Goal: Information Seeking & Learning: Understand process/instructions

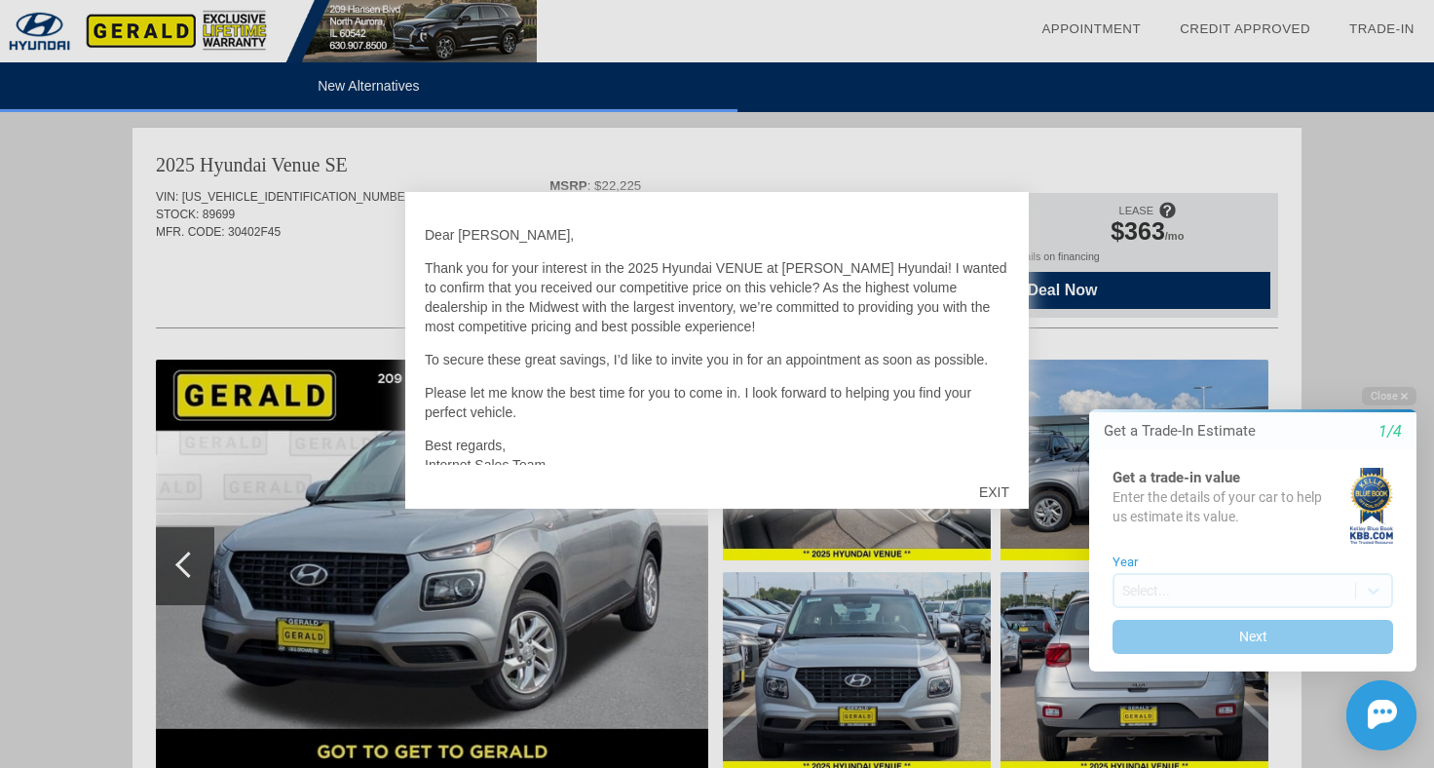
scroll to position [43, 0]
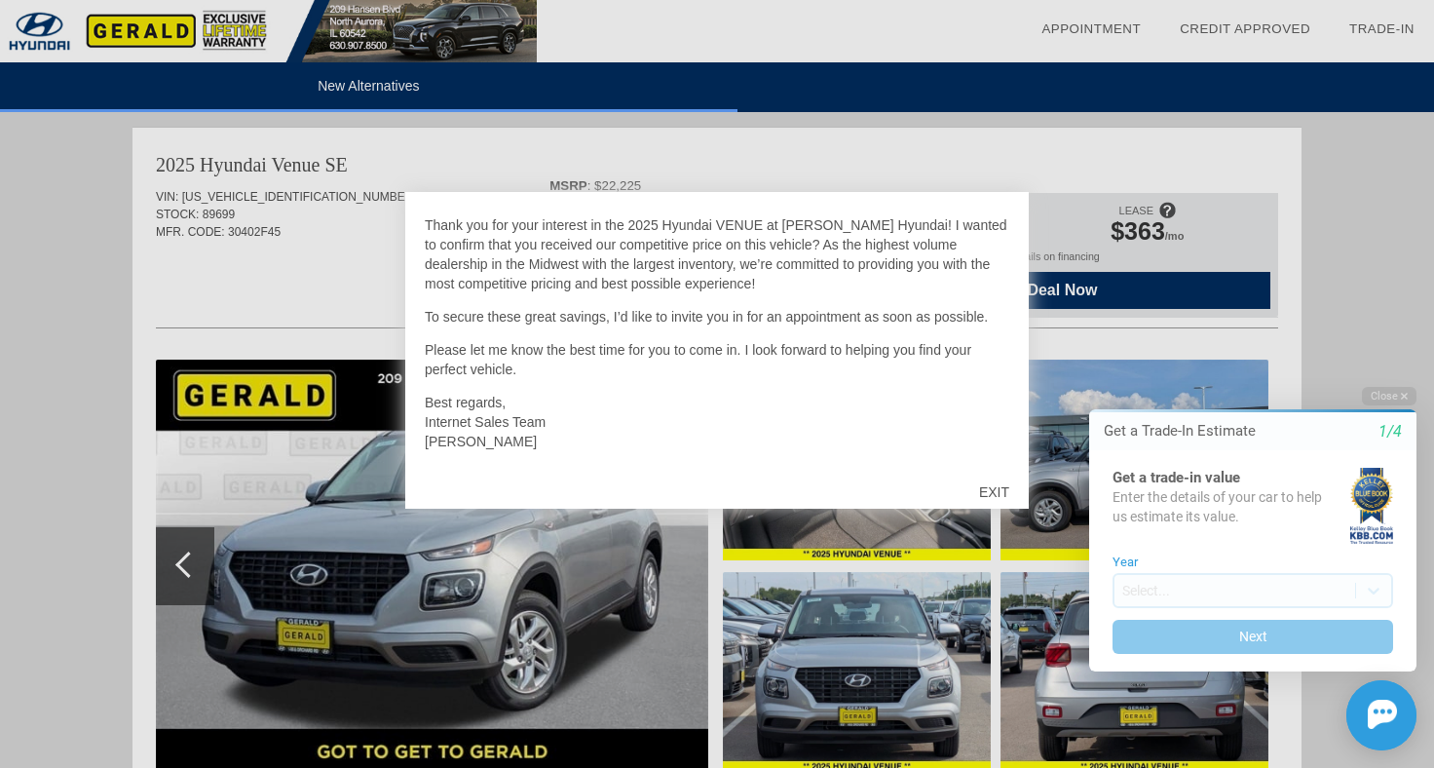
click at [987, 488] on div "EXIT" at bounding box center [994, 492] width 69 height 58
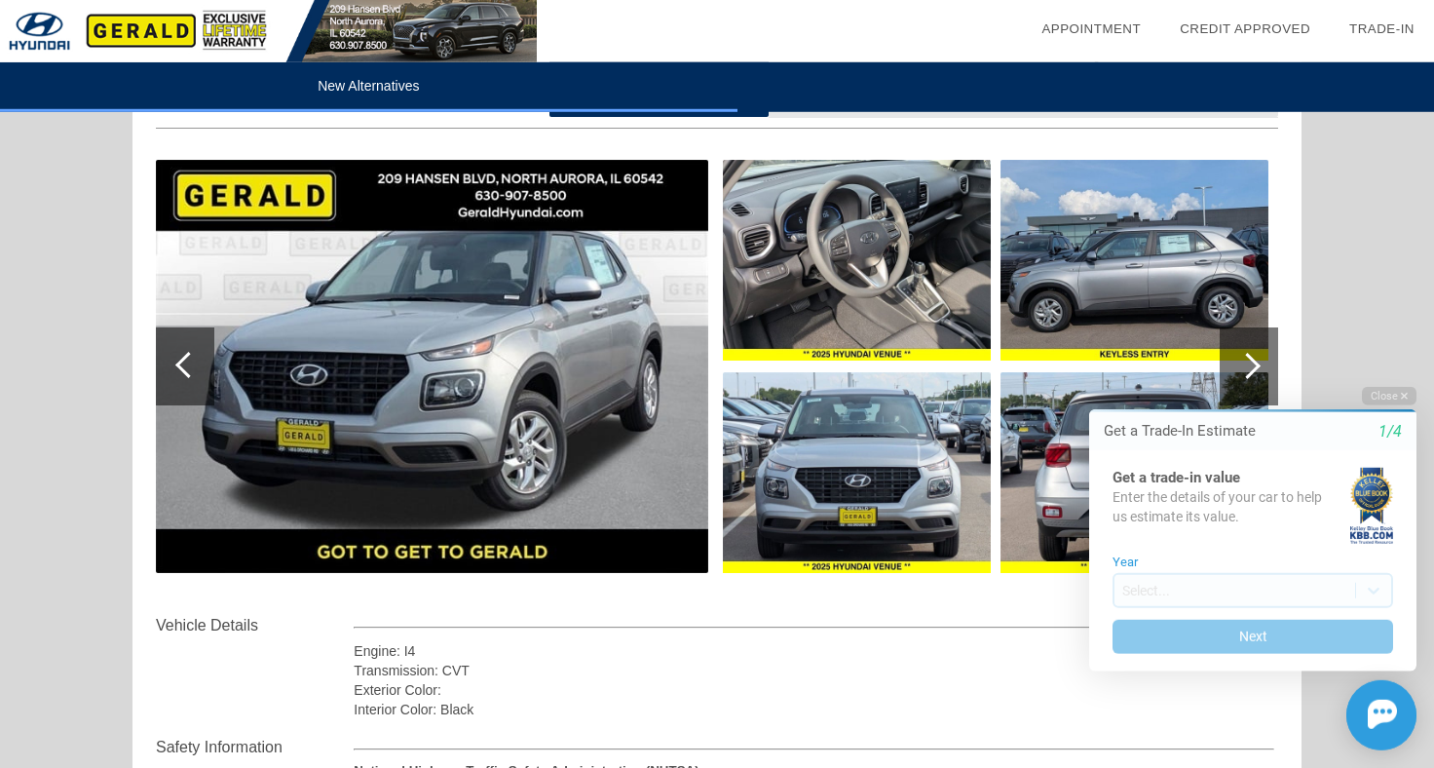
scroll to position [0, 0]
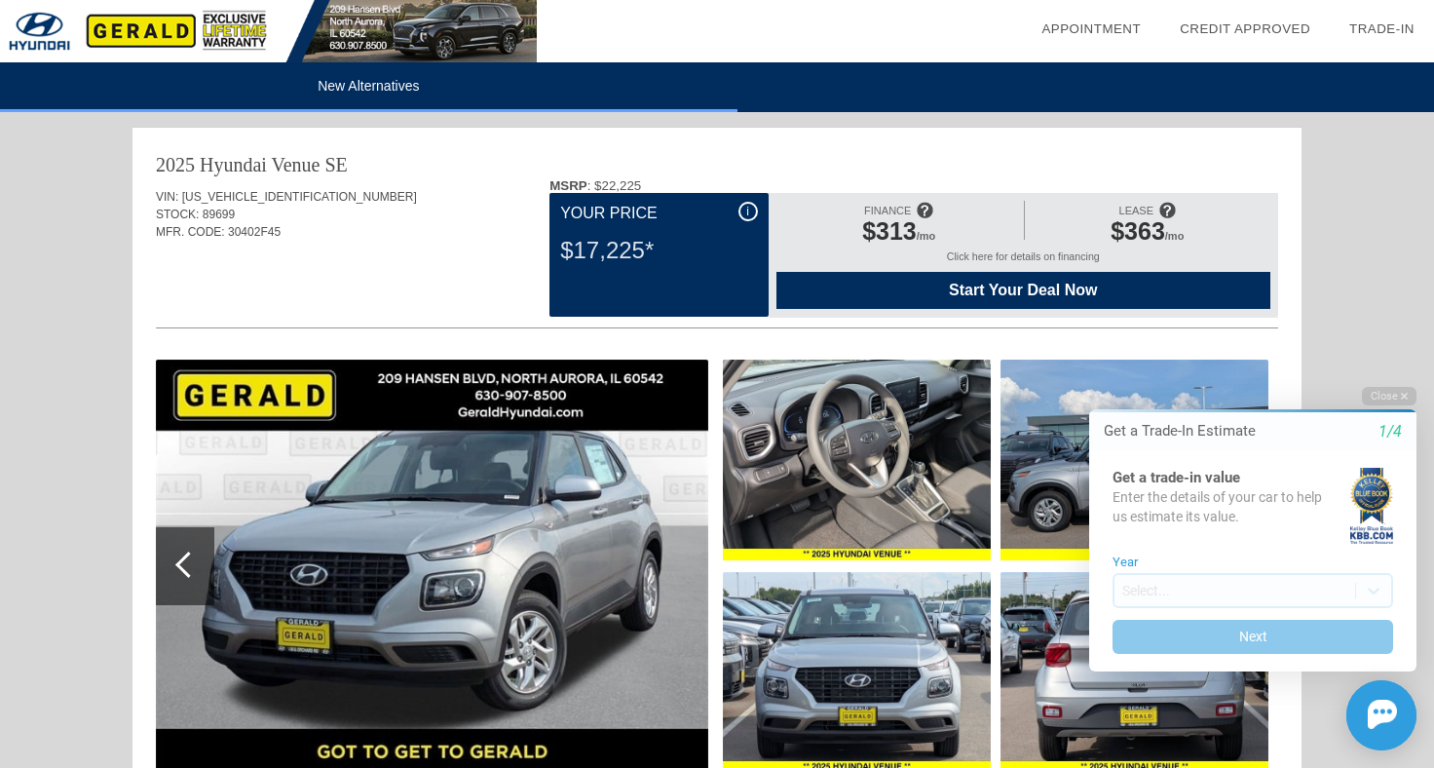
click at [738, 202] on div "i Your Price $17,225*" at bounding box center [659, 255] width 218 height 124
click at [746, 204] on div "i" at bounding box center [748, 211] width 19 height 19
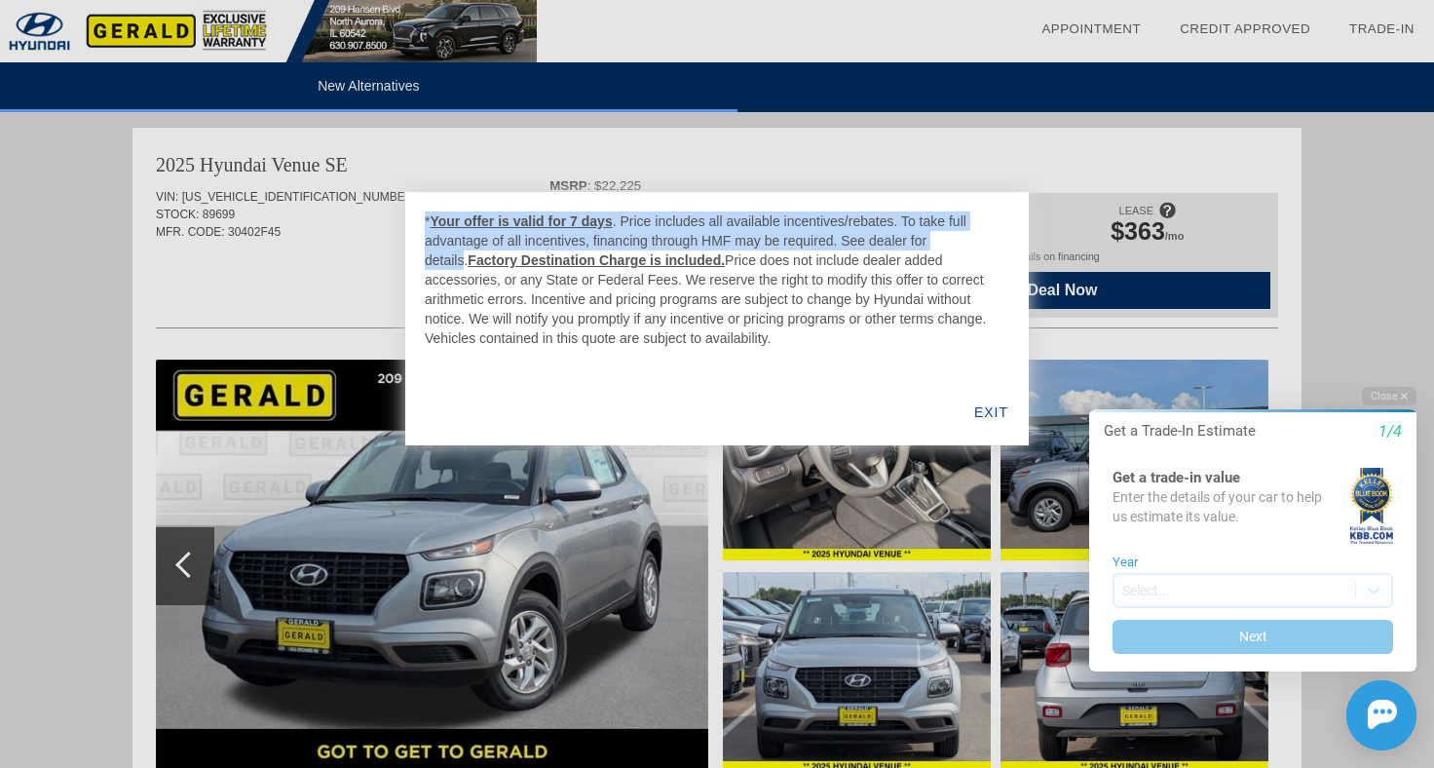
drag, startPoint x: 971, startPoint y: 241, endPoint x: 399, endPoint y: 215, distance: 572.6
click at [399, 215] on div "* Your offer is valid for 7 days . Price includes all available incentives/reba…" at bounding box center [717, 384] width 1434 height 768
click at [779, 240] on div "* Your offer is valid for 7 days . Price includes all available incentives/reba…" at bounding box center [717, 279] width 585 height 136
drag, startPoint x: 602, startPoint y: 215, endPoint x: 735, endPoint y: 231, distance: 133.4
click at [733, 231] on div "* Your offer is valid for 7 days . Price includes all available incentives/reba…" at bounding box center [717, 279] width 585 height 136
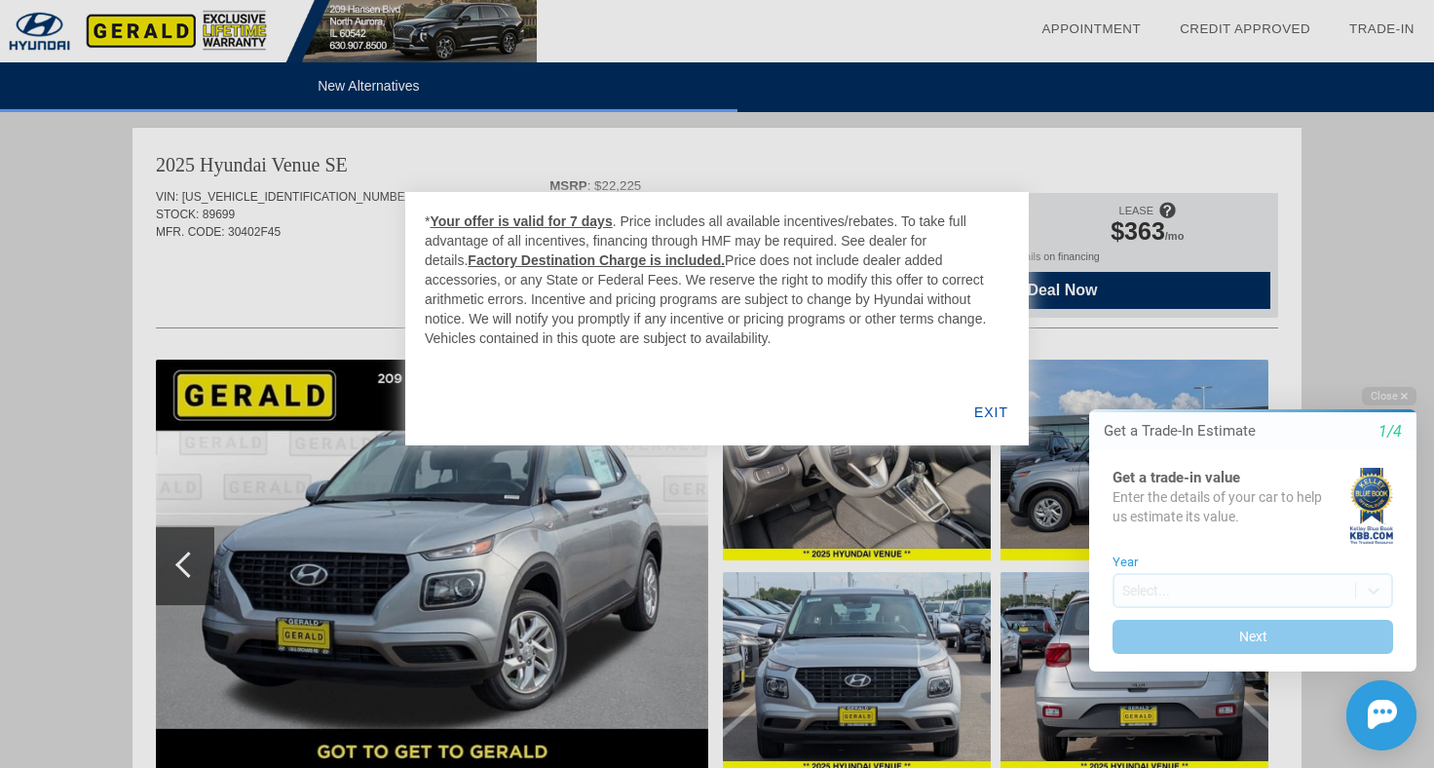
click at [659, 236] on div "* Your offer is valid for 7 days . Price includes all available incentives/reba…" at bounding box center [717, 279] width 585 height 136
drag, startPoint x: 702, startPoint y: 346, endPoint x: 675, endPoint y: 264, distance: 86.0
click at [675, 264] on div "* Your offer is valid for 7 days . Price includes all available incentives/reba…" at bounding box center [717, 279] width 585 height 136
click at [707, 310] on div "* Your offer is valid for 7 days . Price includes all available incentives/reba…" at bounding box center [717, 279] width 585 height 136
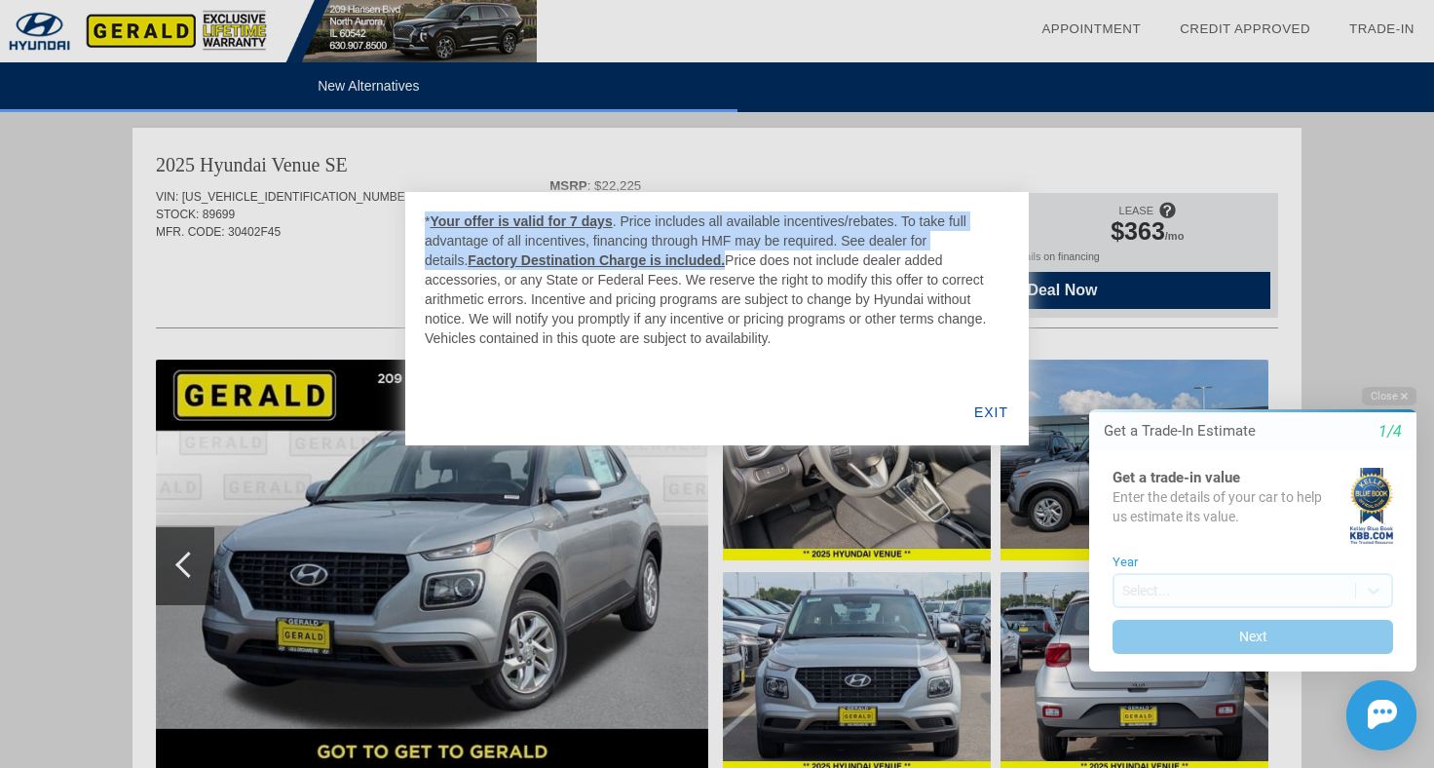
click at [707, 310] on div "* Your offer is valid for 7 days . Price includes all available incentives/reba…" at bounding box center [717, 279] width 585 height 136
